Goal: Entertainment & Leisure: Browse casually

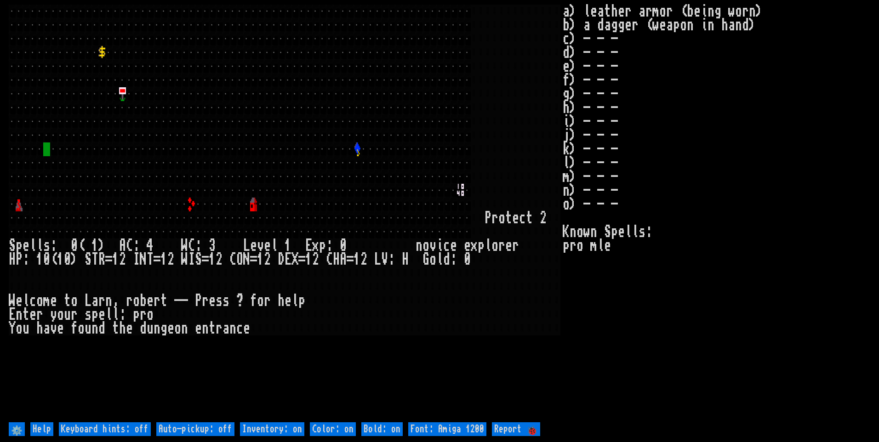
click at [203, 425] on off "Auto-pickup: off" at bounding box center [195, 429] width 78 height 14
type off "Auto-pickup: on"
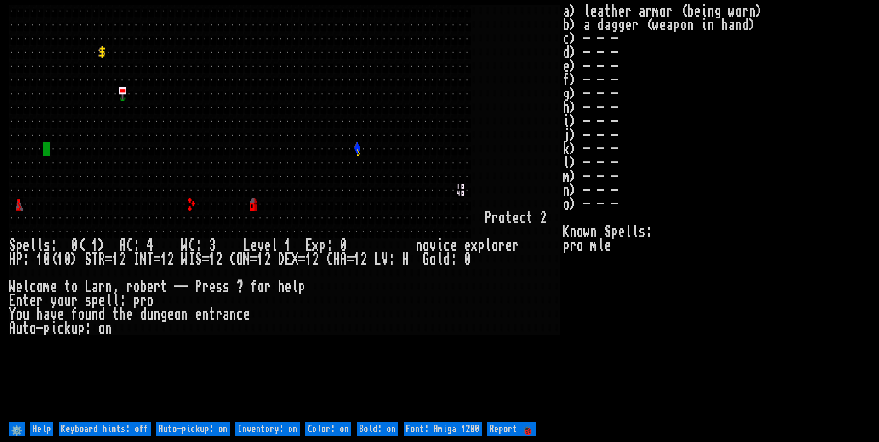
click at [250, 430] on on "Inventory: on" at bounding box center [267, 429] width 64 height 14
type on "Inventory: off"
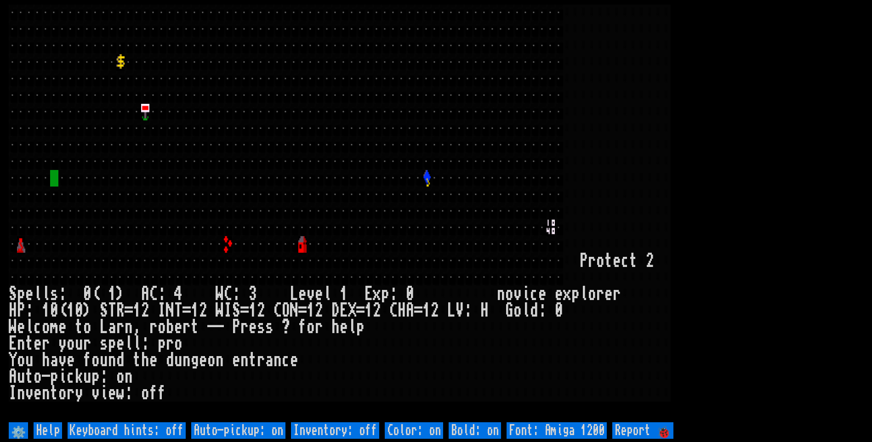
click at [837, 14] on larn at bounding box center [436, 213] width 855 height 416
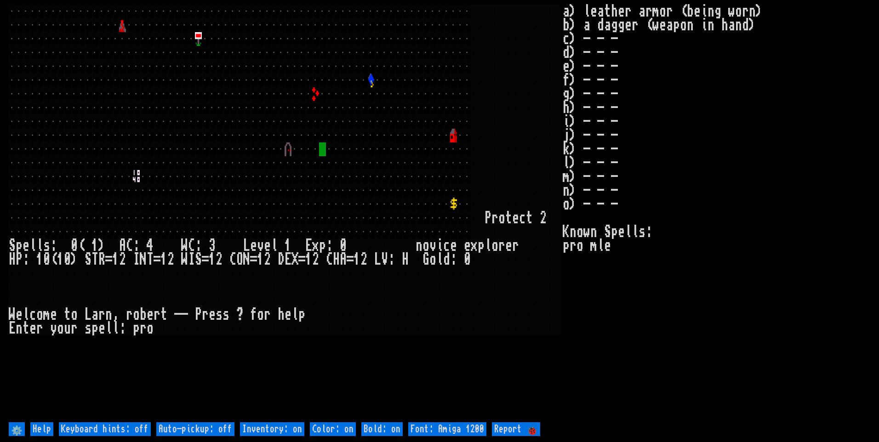
drag, startPoint x: 327, startPoint y: 337, endPoint x: 248, endPoint y: 367, distance: 85.3
click at [324, 337] on larn at bounding box center [286, 213] width 554 height 416
click at [183, 427] on off "Auto-pickup: off" at bounding box center [195, 429] width 78 height 14
type off "Auto-pickup: on"
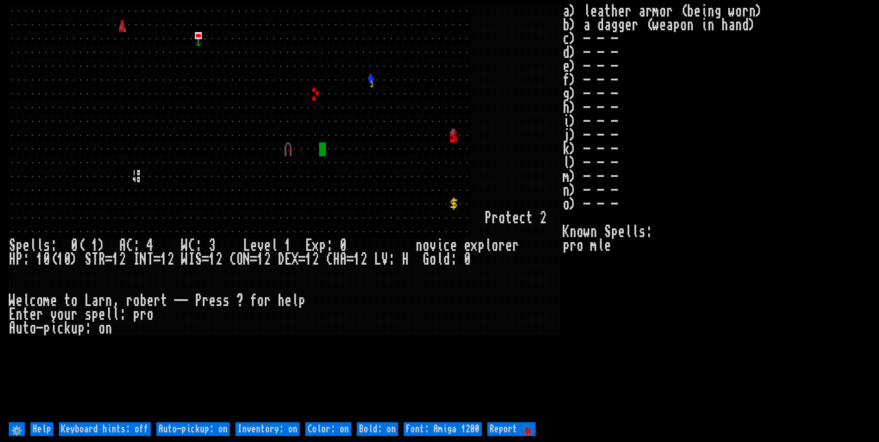
click at [257, 428] on on "Inventory: on" at bounding box center [267, 429] width 64 height 14
type on "Inventory: off"
